Goal: Find specific page/section: Find specific page/section

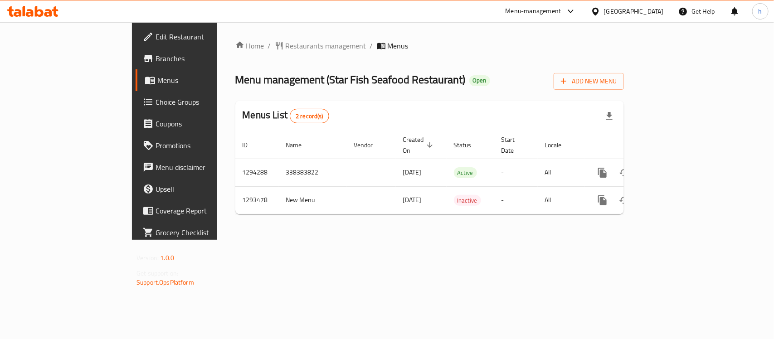
click at [653, 8] on div "Qatar" at bounding box center [634, 11] width 60 height 10
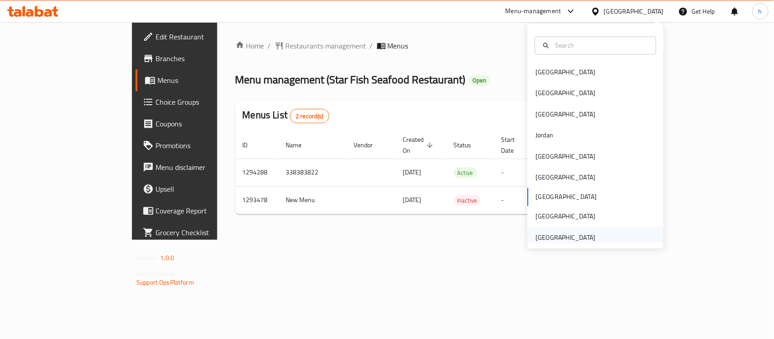
click at [565, 243] on div "[GEOGRAPHIC_DATA]" at bounding box center [566, 238] width 60 height 10
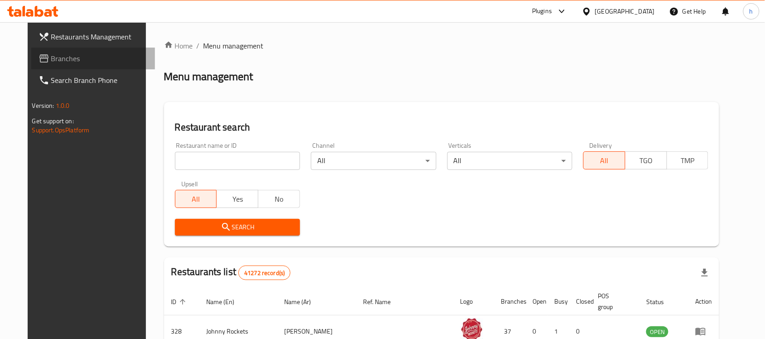
click at [51, 58] on span "Branches" at bounding box center [99, 58] width 97 height 11
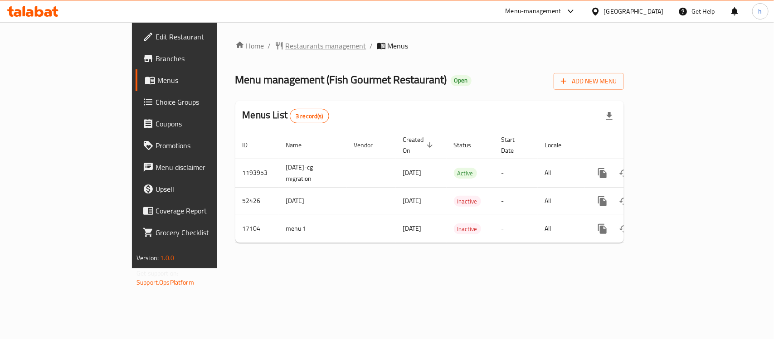
click at [286, 42] on span "Restaurants management" at bounding box center [326, 45] width 81 height 11
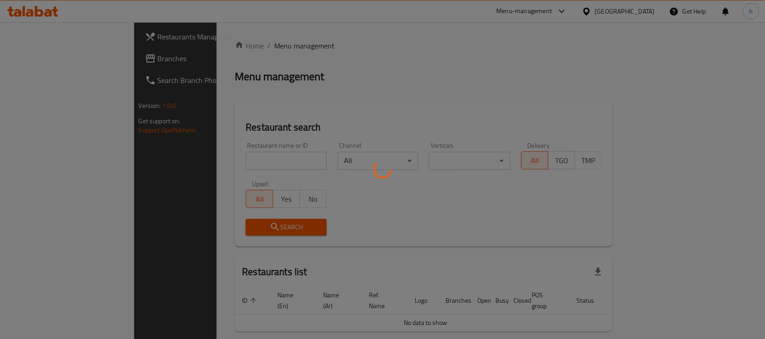
click at [21, 55] on div at bounding box center [382, 169] width 765 height 339
click at [34, 57] on div at bounding box center [382, 169] width 765 height 339
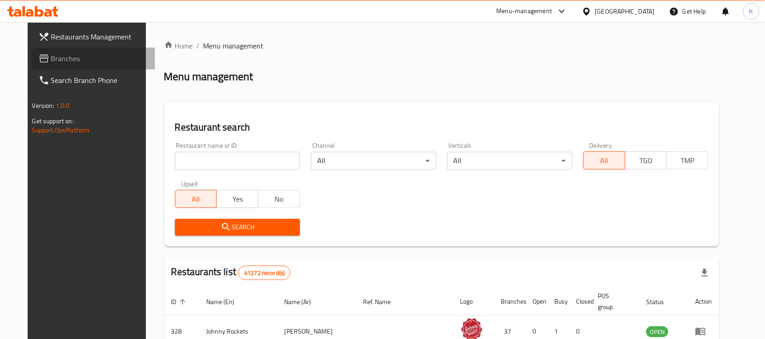
click at [59, 59] on span "Branches" at bounding box center [99, 58] width 97 height 11
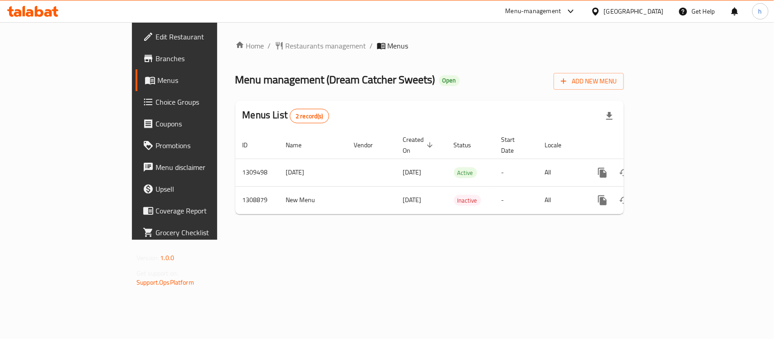
click at [320, 240] on div "Home / Restaurants management / Menus Menu management ( Dream Catcher Sweets ) …" at bounding box center [429, 131] width 425 height 218
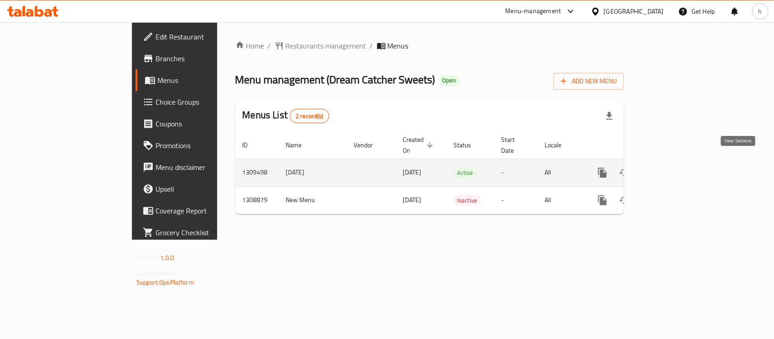
click at [679, 162] on link "enhanced table" at bounding box center [668, 173] width 22 height 22
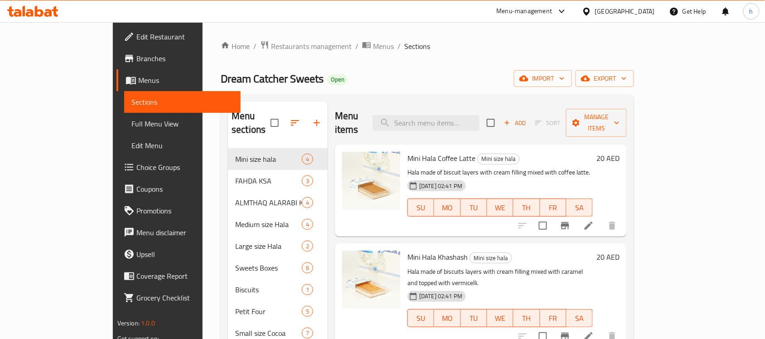
click at [136, 34] on span "Edit Restaurant" at bounding box center [184, 36] width 97 height 11
